Goal: Task Accomplishment & Management: Manage account settings

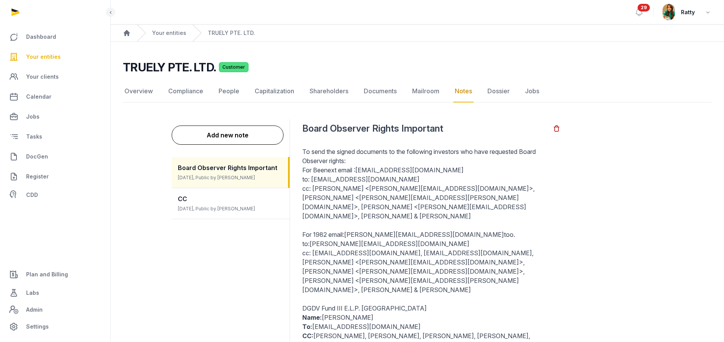
click at [35, 53] on span "Your entities" at bounding box center [43, 56] width 35 height 9
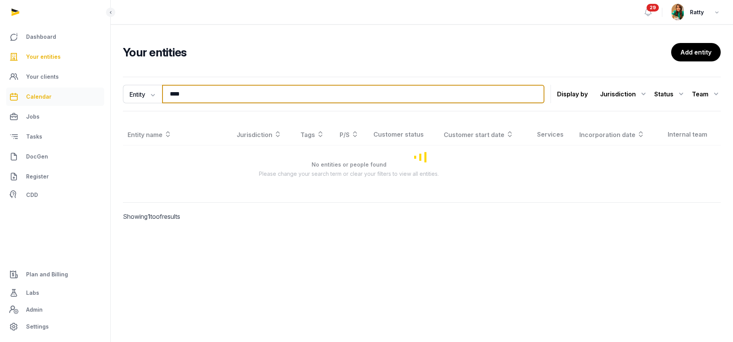
drag, startPoint x: 226, startPoint y: 98, endPoint x: 81, endPoint y: 91, distance: 145.0
click at [91, 94] on div "Dashboard Your entities Your clients Calendar Jobs Tasks DocGen Register CDD Pl…" at bounding box center [366, 171] width 733 height 342
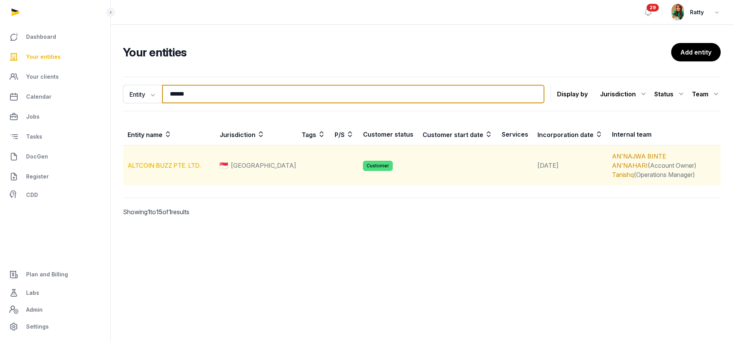
type input "******"
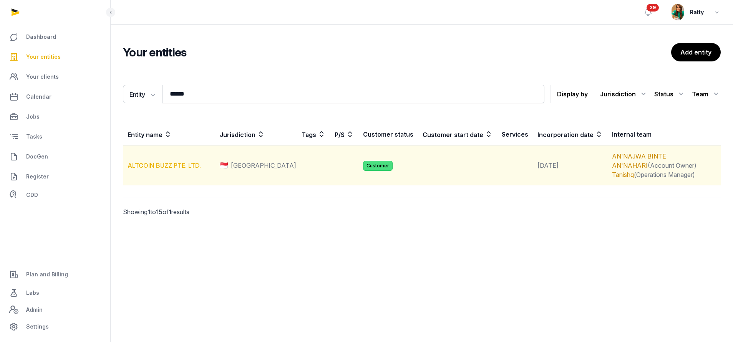
click at [155, 166] on link "ALTCOIN BUZZ PTE. LTD." at bounding box center [164, 166] width 73 height 8
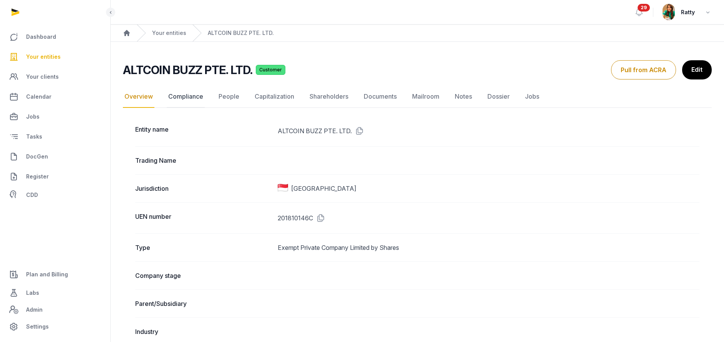
click at [184, 98] on link "Compliance" at bounding box center [186, 97] width 38 height 22
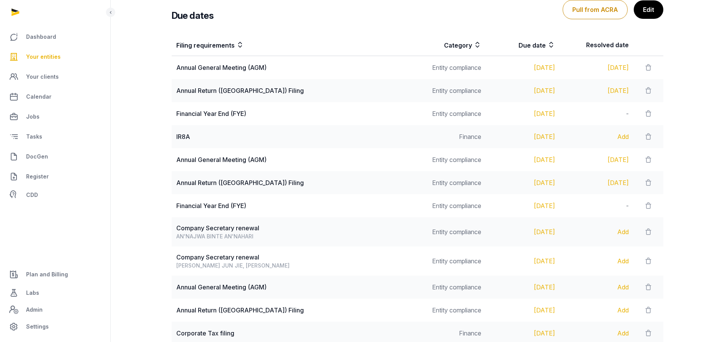
scroll to position [58, 0]
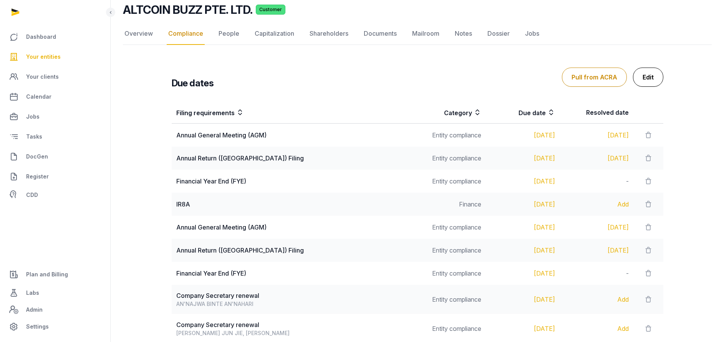
click at [650, 83] on link "Edit" at bounding box center [648, 77] width 30 height 19
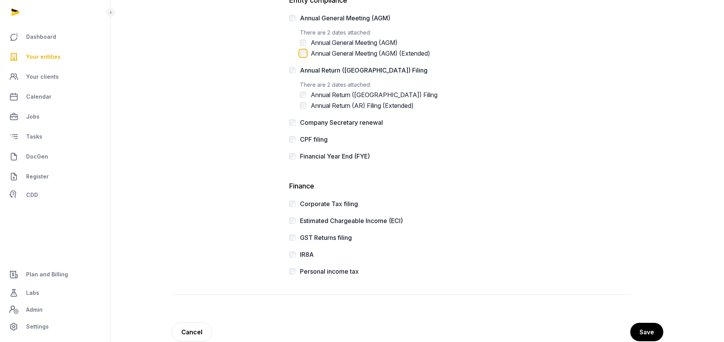
scroll to position [192, 0]
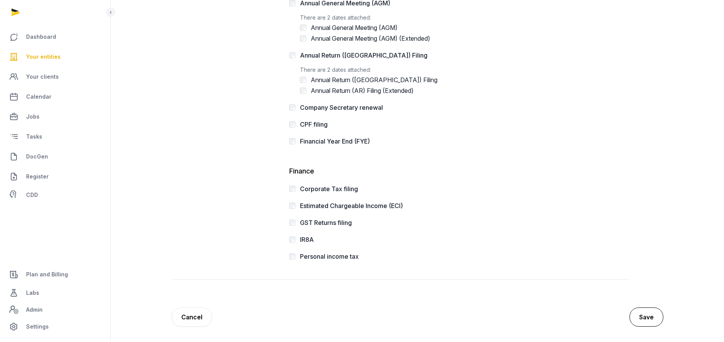
click at [645, 314] on button "Save" at bounding box center [647, 317] width 34 height 19
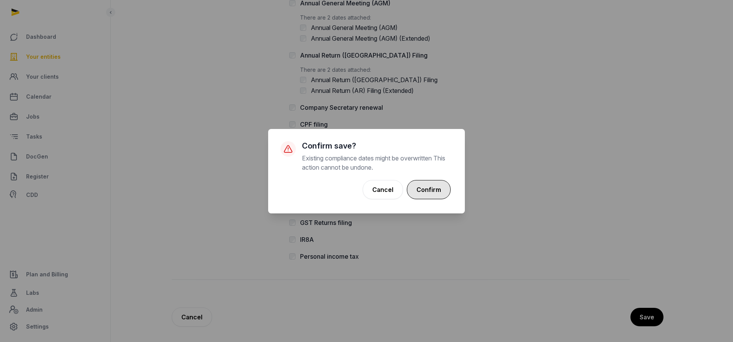
click at [432, 183] on button "Confirm" at bounding box center [429, 189] width 44 height 19
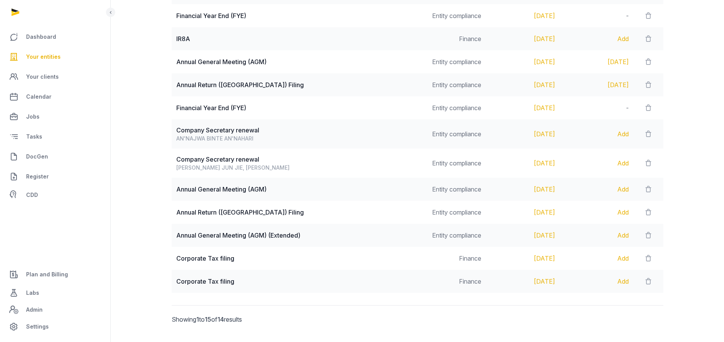
scroll to position [270, 0]
